Goal: Information Seeking & Learning: Learn about a topic

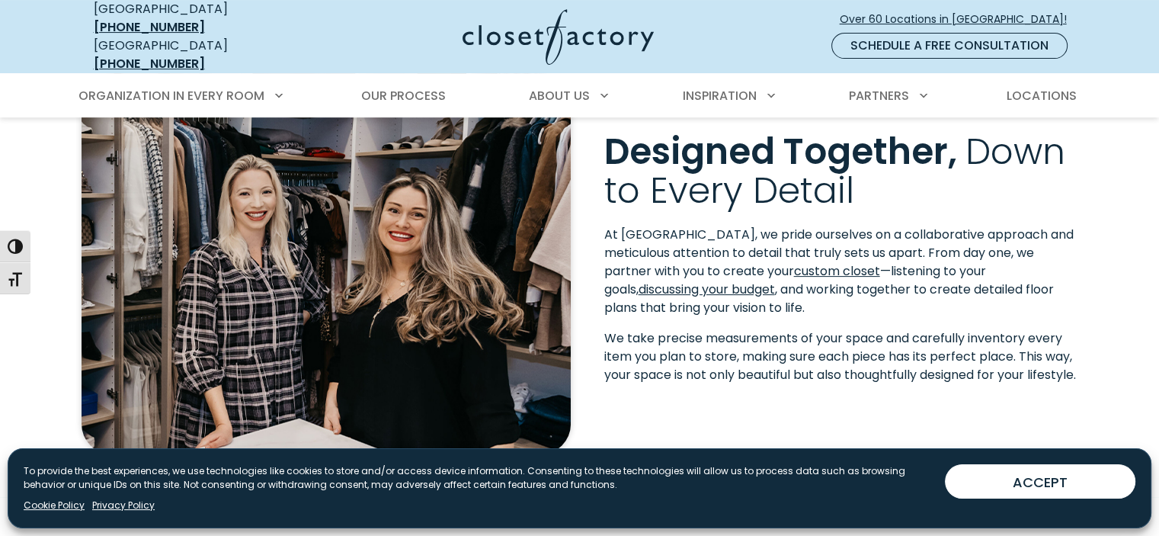
scroll to position [305, 0]
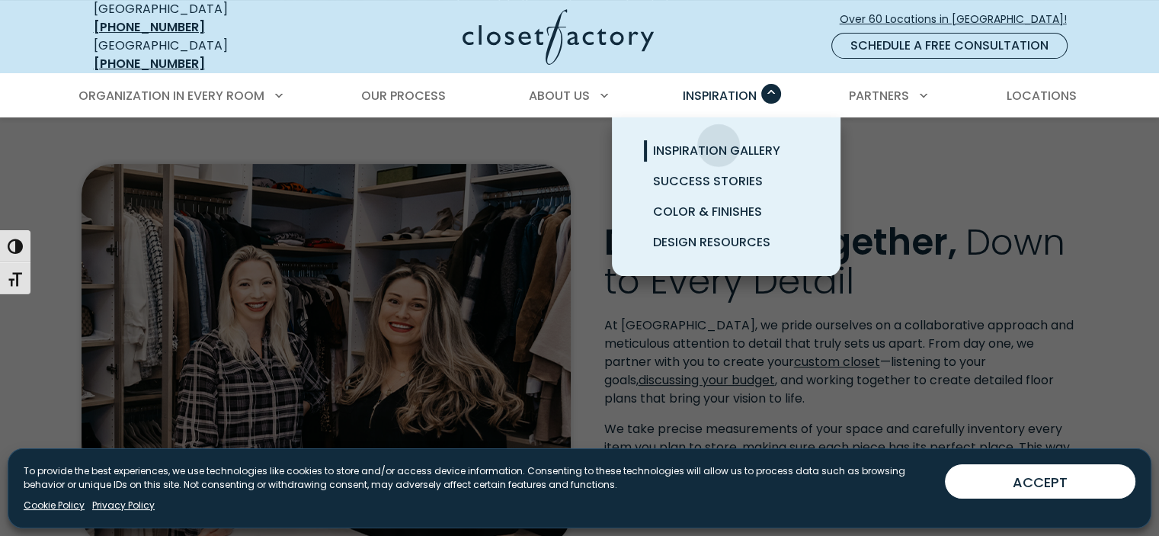
click at [719, 142] on span "Inspiration Gallery" at bounding box center [716, 151] width 127 height 18
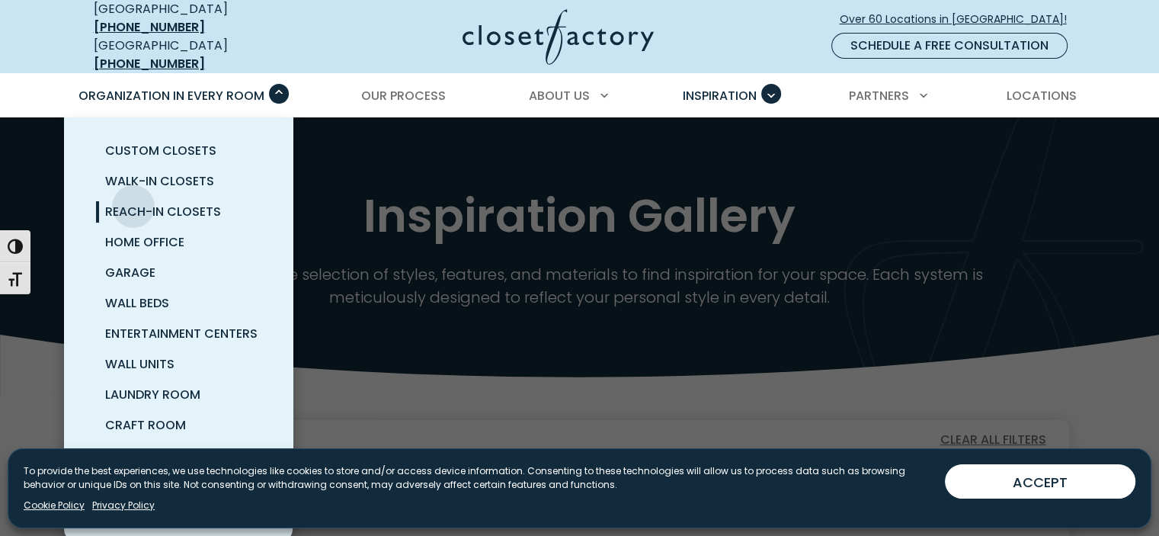
click at [133, 203] on span "Reach-In Closets" at bounding box center [163, 212] width 116 height 18
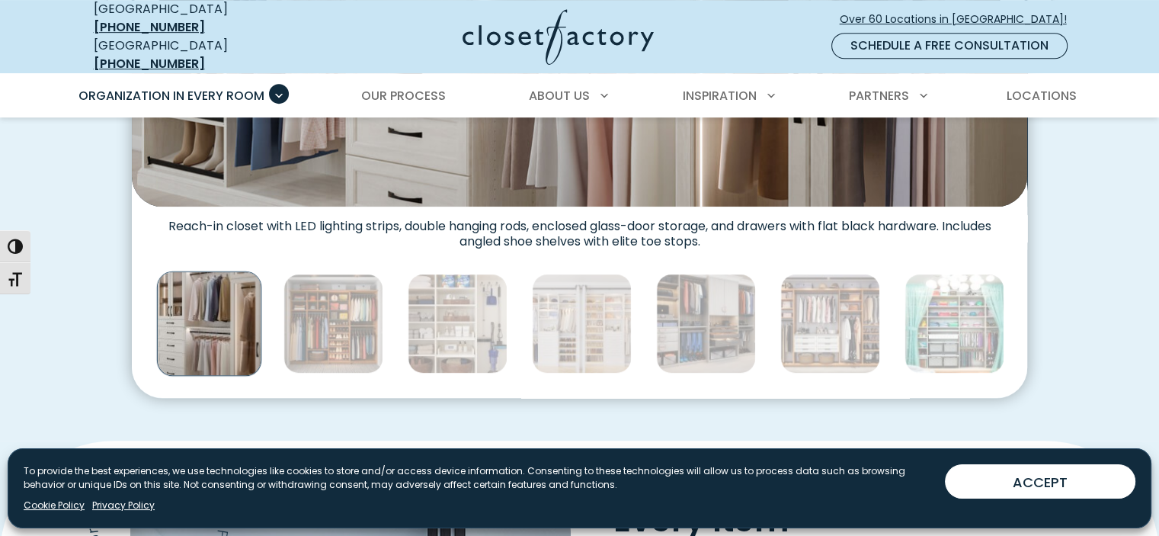
scroll to position [837, 0]
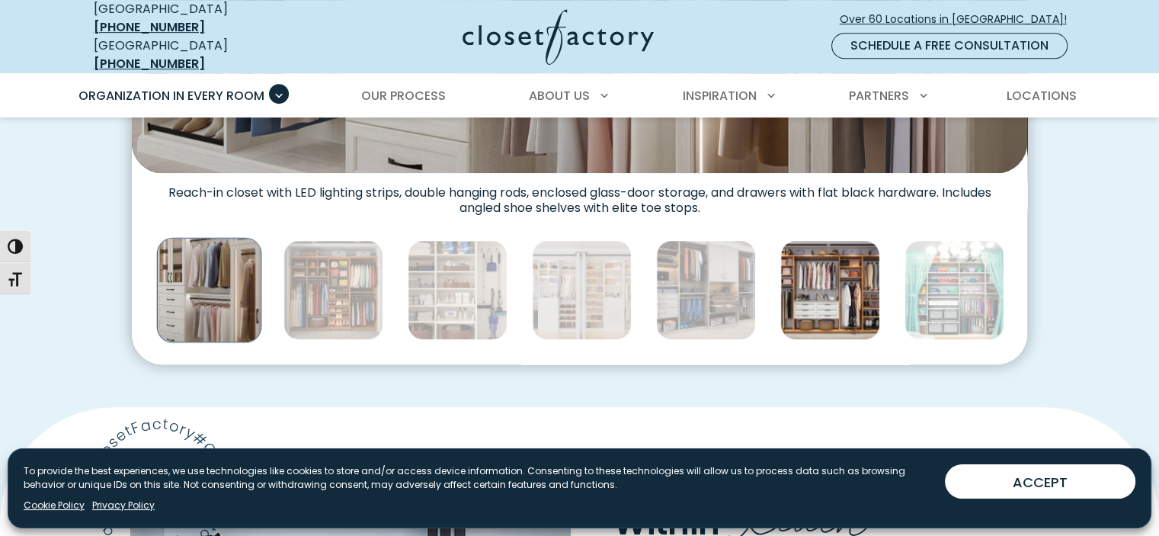
click at [821, 280] on img "Thumbnail Gallery" at bounding box center [830, 290] width 100 height 100
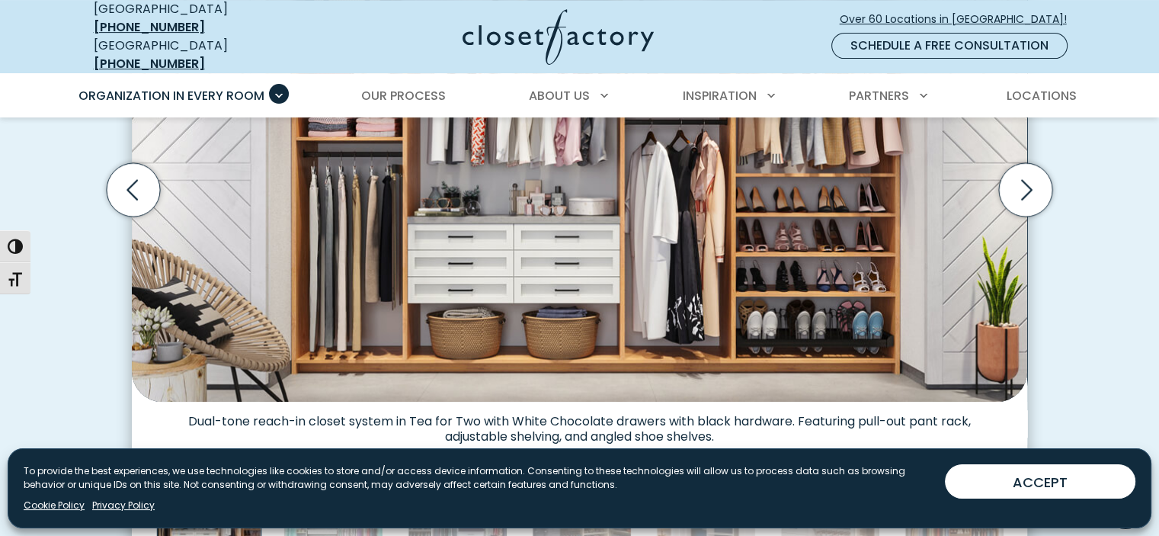
scroll to position [0, 0]
